Goal: Navigation & Orientation: Find specific page/section

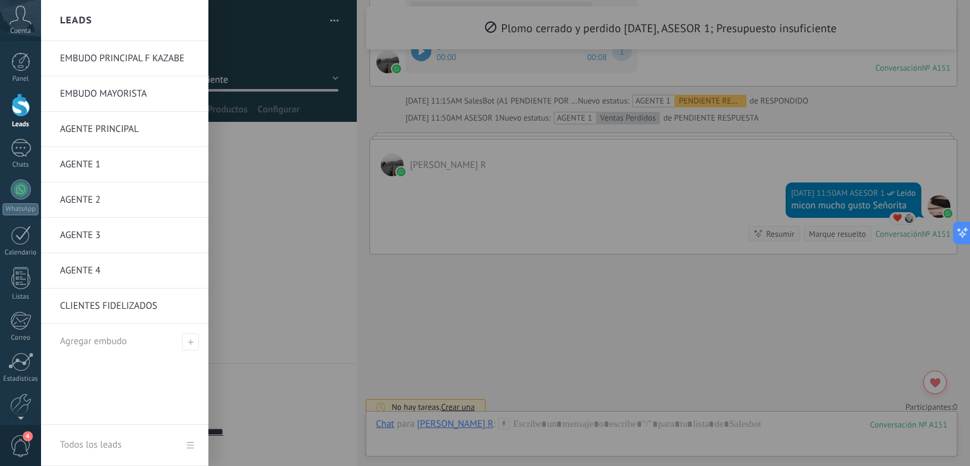
click at [87, 163] on link "AGENTE 1" at bounding box center [128, 164] width 136 height 35
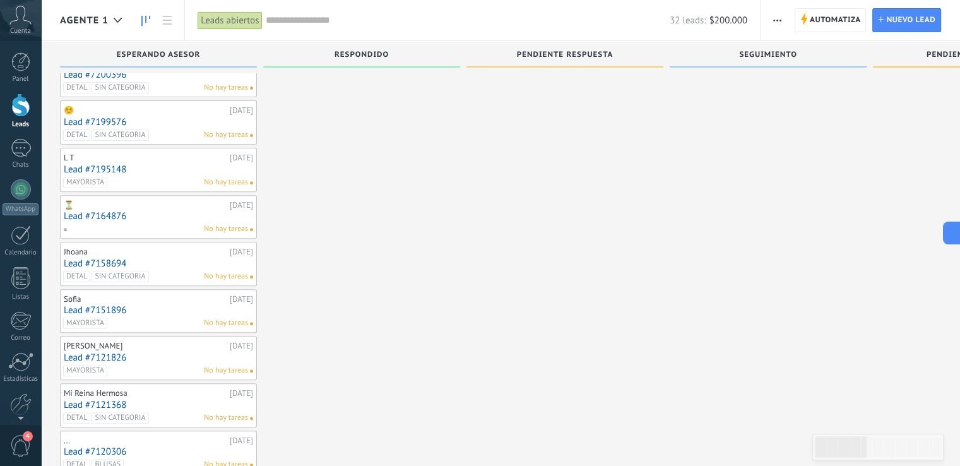
scroll to position [617, 0]
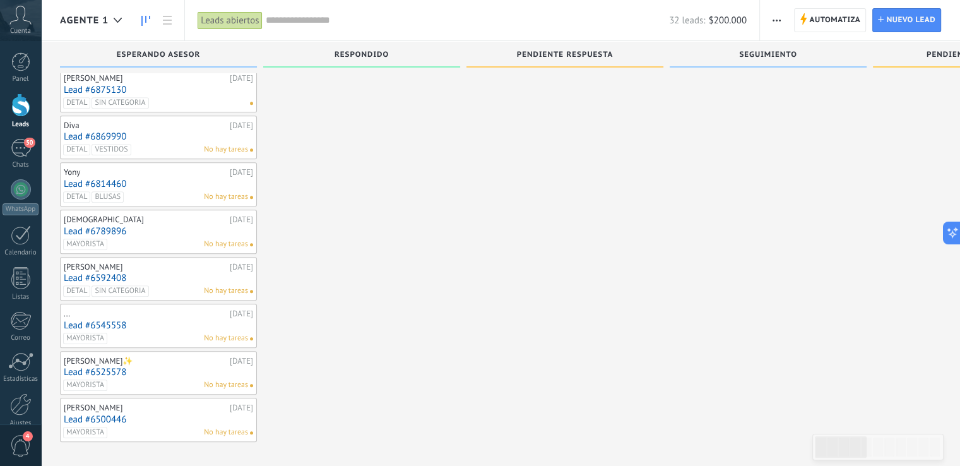
click at [187, 311] on div "..." at bounding box center [145, 314] width 163 height 10
click at [201, 321] on link "Lead #6545558" at bounding box center [158, 325] width 189 height 11
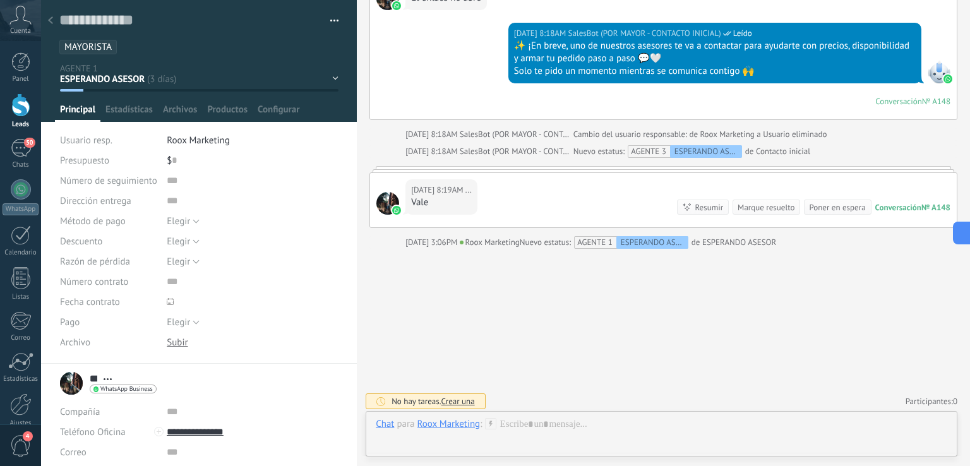
scroll to position [1789, 0]
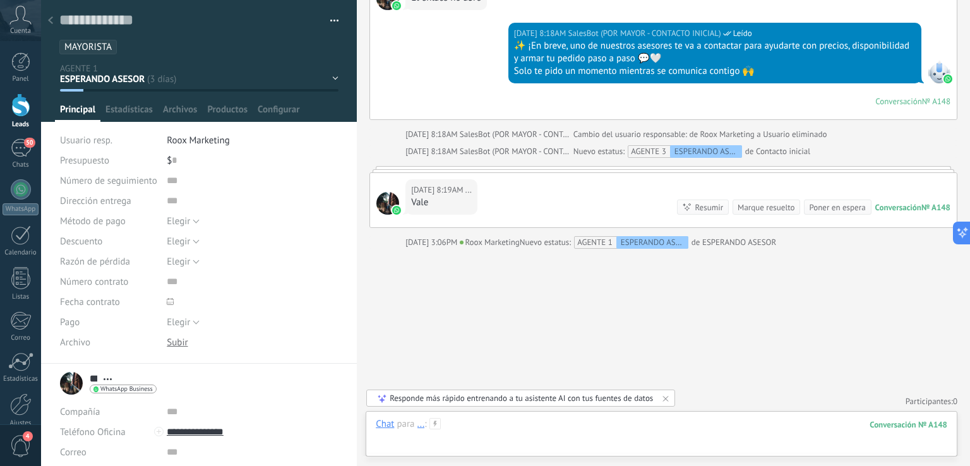
click at [572, 421] on div at bounding box center [661, 437] width 571 height 38
